Goal: Task Accomplishment & Management: Use online tool/utility

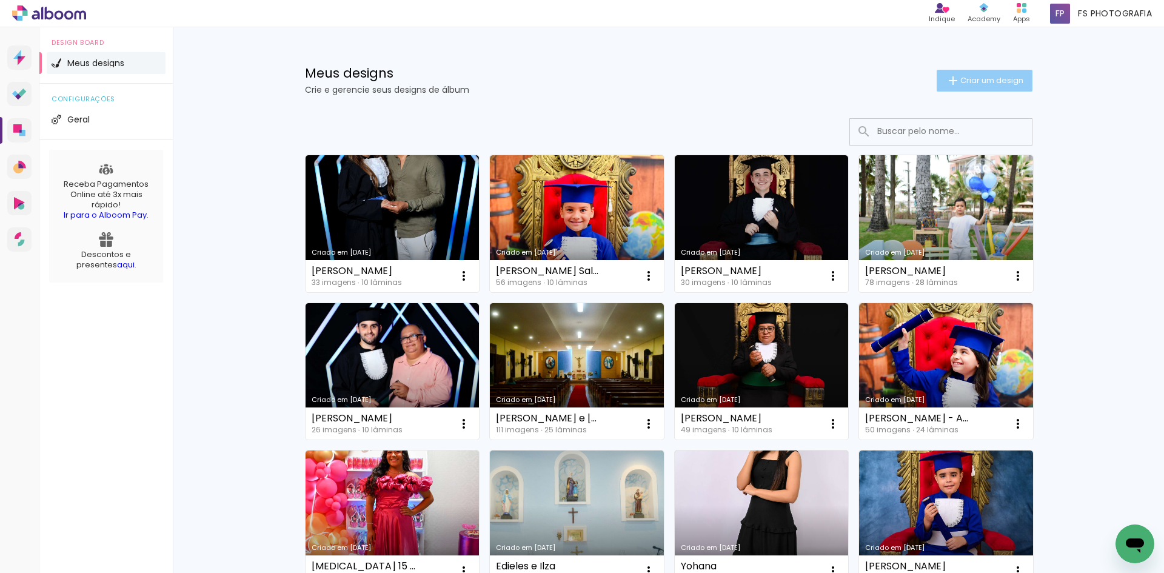
click at [977, 73] on paper-button "Criar um design" at bounding box center [985, 81] width 96 height 22
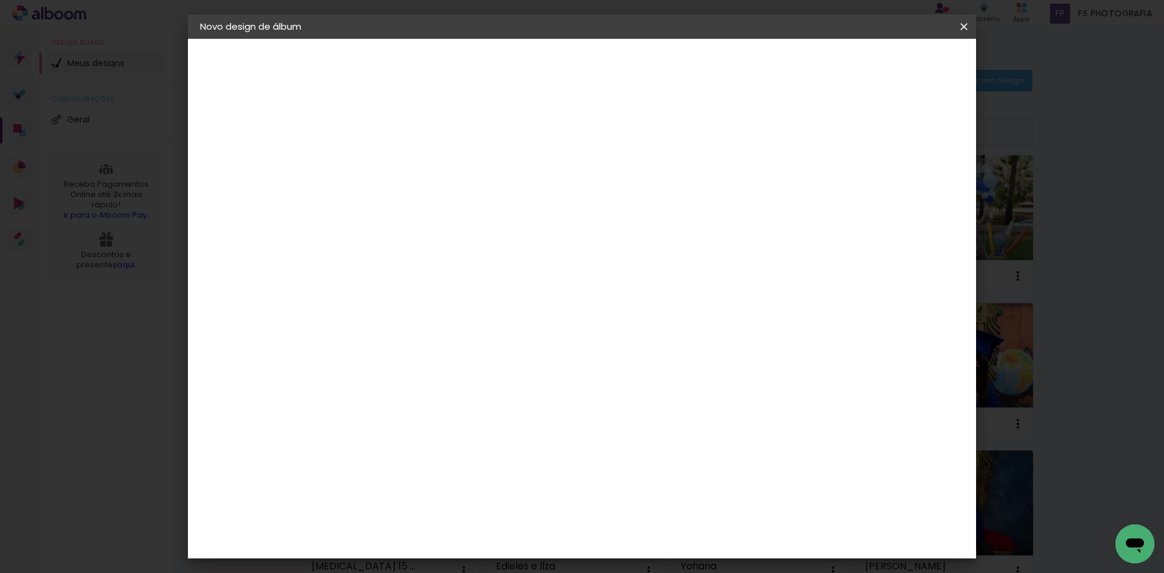
click at [398, 162] on input at bounding box center [398, 162] width 0 height 19
click at [398, 161] on input "Josyce" at bounding box center [398, 162] width 0 height 19
type input "[PERSON_NAME]"
type paper-input "[PERSON_NAME]"
click at [0, 0] on slot "Avançar" at bounding box center [0, 0] width 0 height 0
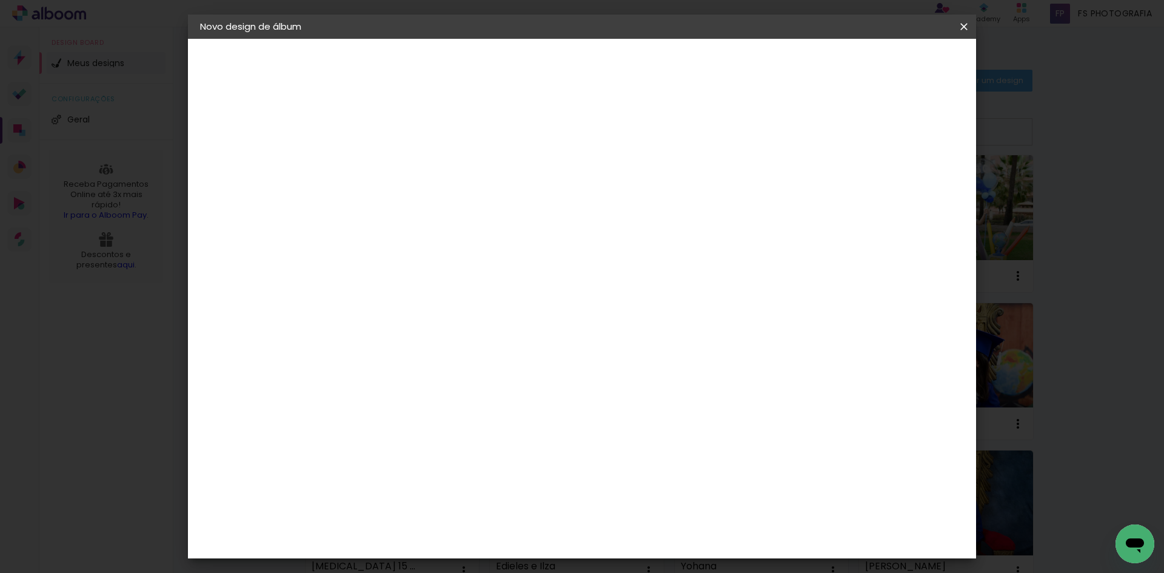
click at [391, 322] on div "Ágata" at bounding box center [404, 319] width 29 height 10
click at [0, 0] on slot "Avançar" at bounding box center [0, 0] width 0 height 0
click at [446, 202] on input "text" at bounding box center [421, 211] width 47 height 19
click at [600, 205] on paper-item "Luxo" at bounding box center [661, 201] width 243 height 24
type input "Luxo"
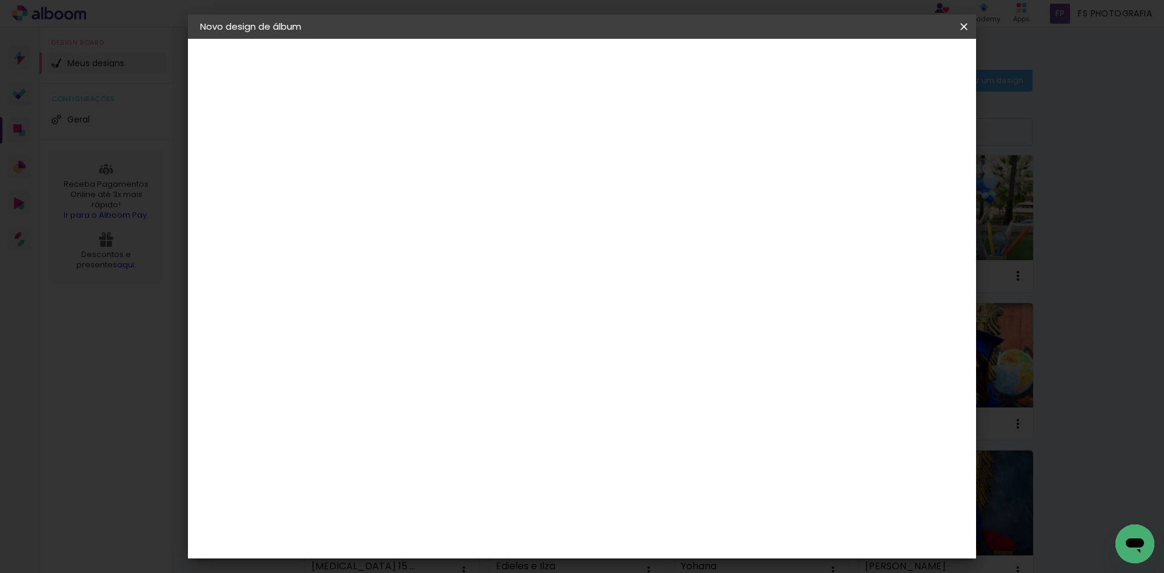
scroll to position [227, 0]
click at [525, 476] on span "15 × 21 cm" at bounding box center [502, 492] width 45 height 32
click at [0, 0] on slot "Avançar" at bounding box center [0, 0] width 0 height 0
click at [831, 63] on span "Iniciar design" at bounding box center [803, 64] width 55 height 8
